Goal: Task Accomplishment & Management: Manage account settings

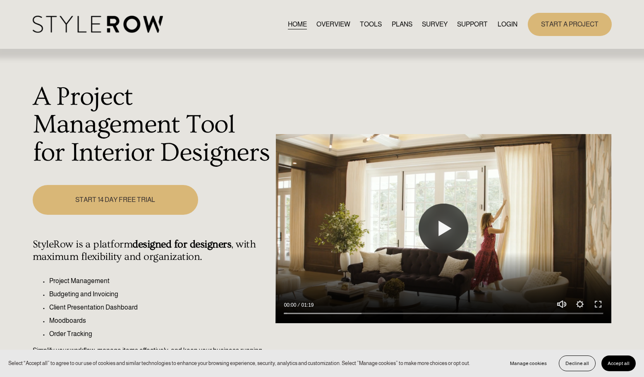
click at [508, 26] on link "LOGIN" at bounding box center [508, 24] width 20 height 11
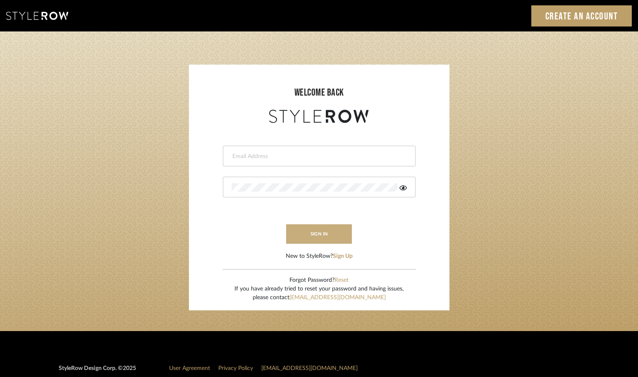
type input "Christinadiazcruz@gmail.com"
click at [327, 232] on button "sign in" at bounding box center [319, 233] width 66 height 19
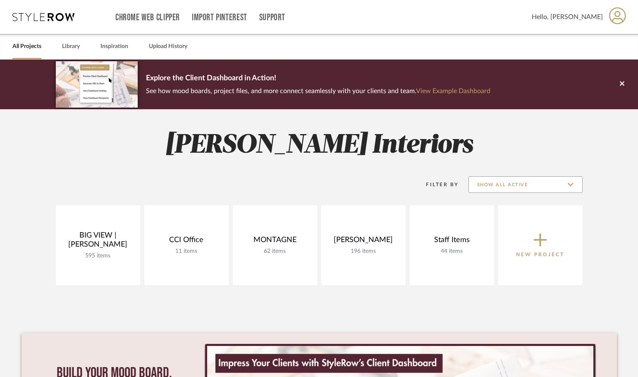
click at [540, 187] on input "Show All Active" at bounding box center [526, 184] width 114 height 17
click at [485, 247] on span "Archived" at bounding box center [527, 245] width 98 height 7
type input "Archived"
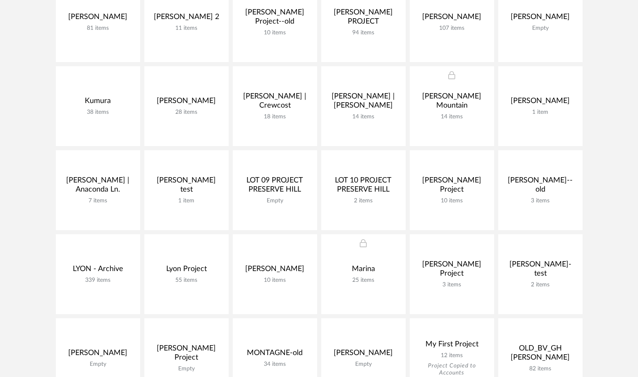
scroll to position [492, 0]
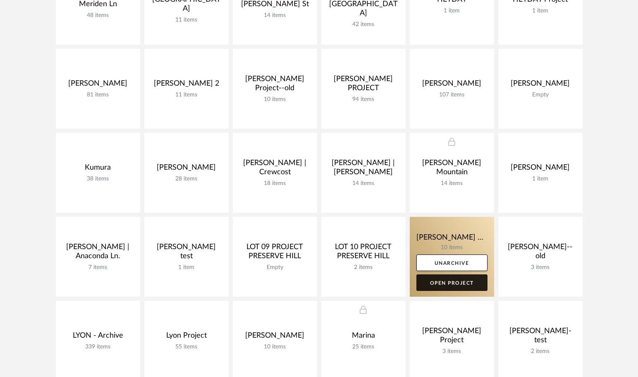
click at [446, 283] on link "Open Project" at bounding box center [452, 282] width 71 height 17
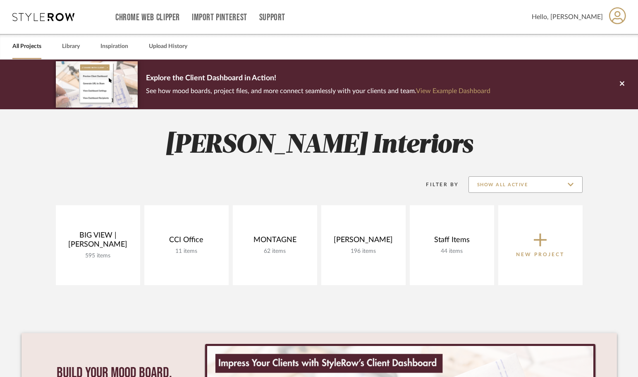
click at [552, 186] on input "Show All Active" at bounding box center [526, 184] width 114 height 17
click at [505, 250] on span "Archived" at bounding box center [525, 245] width 113 height 20
type input "Archived"
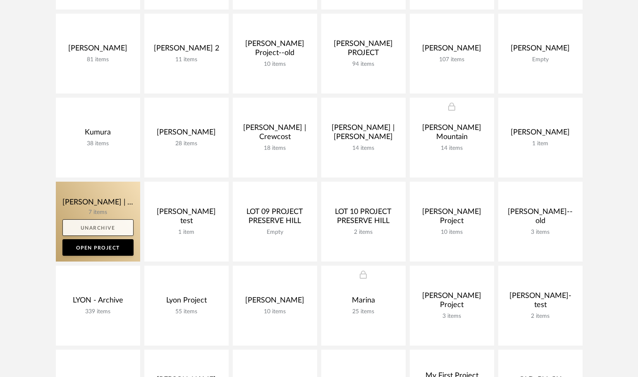
scroll to position [590, 0]
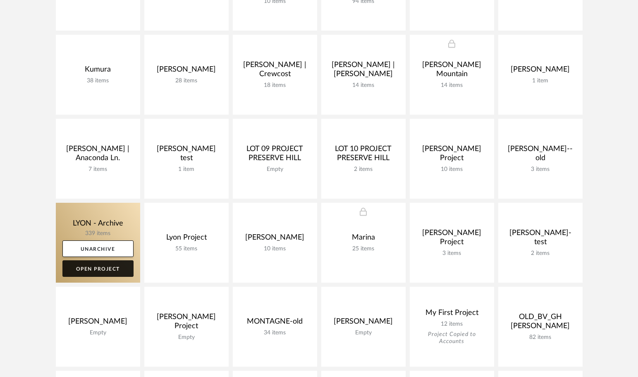
click at [89, 271] on link "Open Project" at bounding box center [97, 268] width 71 height 17
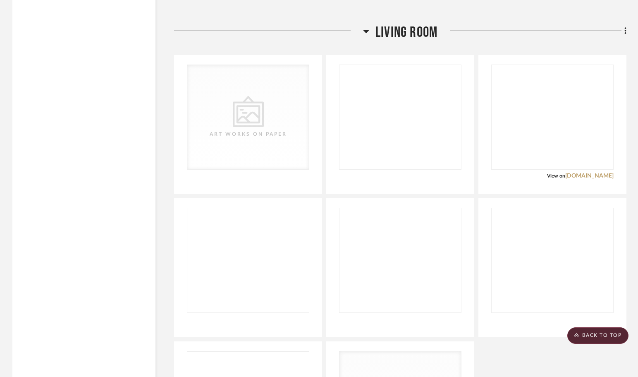
scroll to position [7145, 0]
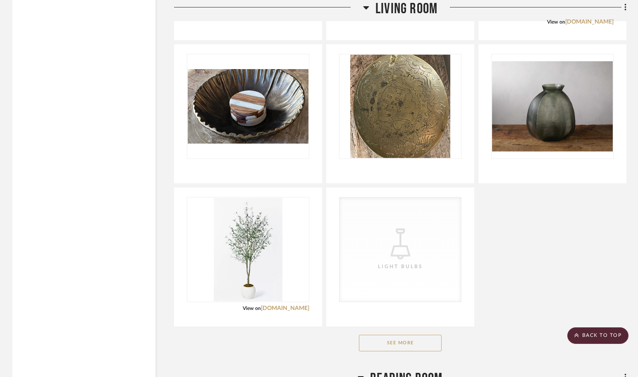
click at [391, 341] on button "See More" at bounding box center [400, 343] width 83 height 17
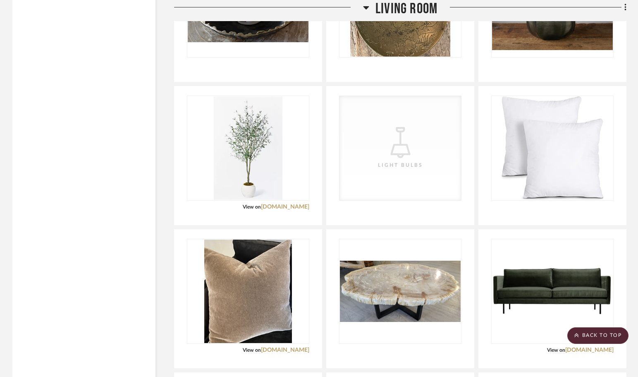
scroll to position [7477, 0]
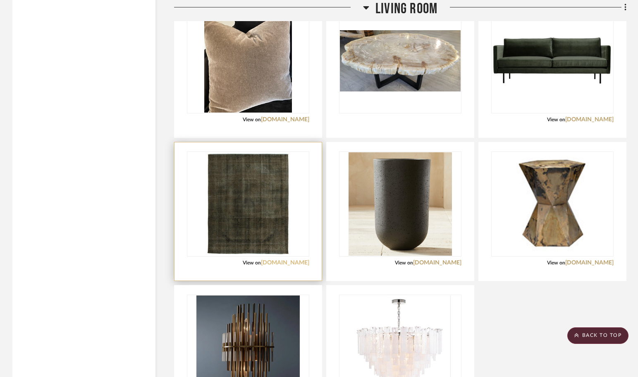
click at [296, 264] on link "rugs.com" at bounding box center [285, 263] width 48 height 6
